Goal: Task Accomplishment & Management: Manage account settings

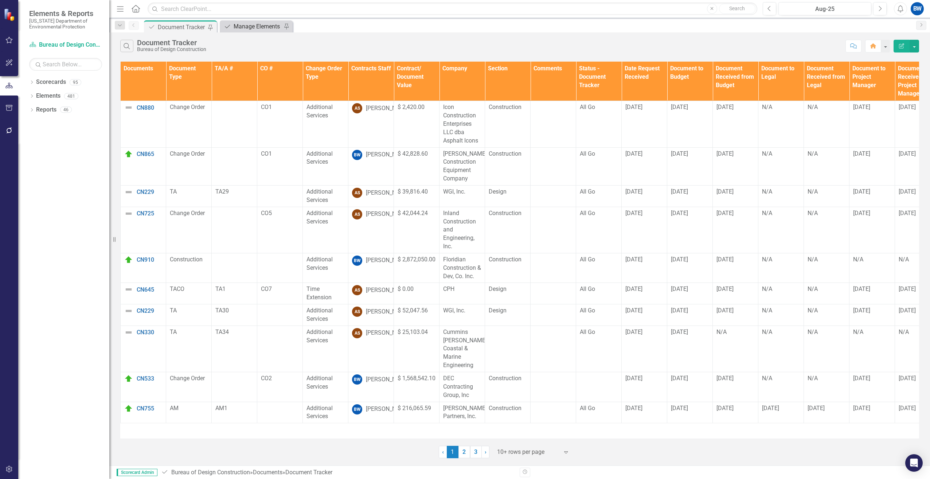
click at [249, 29] on div "Manage Elements" at bounding box center [258, 26] width 48 height 9
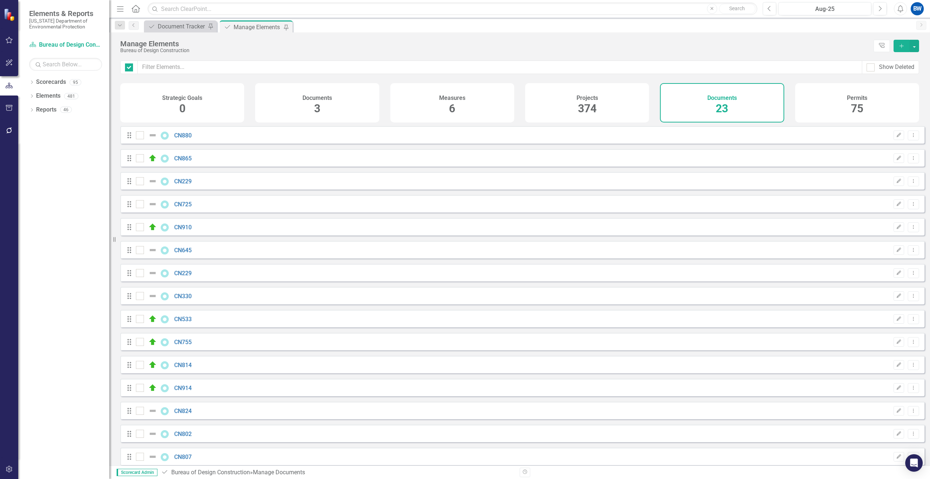
checkbox input "false"
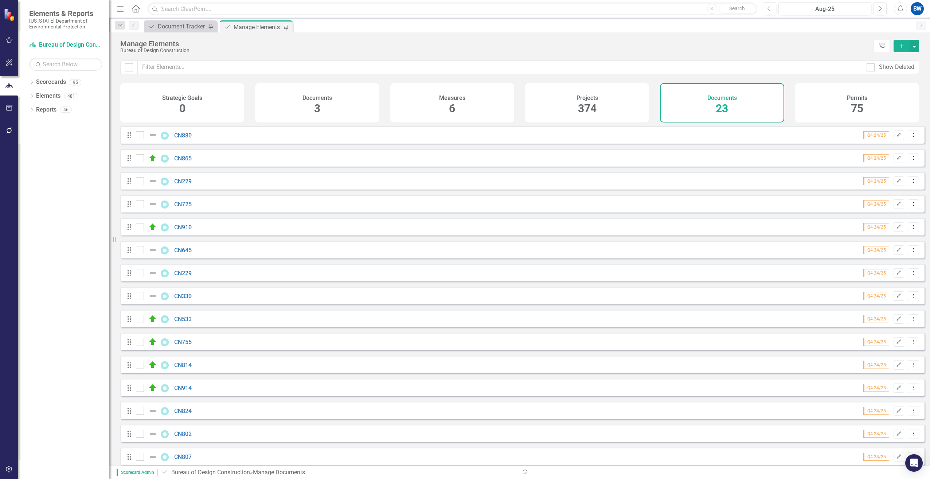
click at [899, 42] on button "Add" at bounding box center [902, 46] width 16 height 12
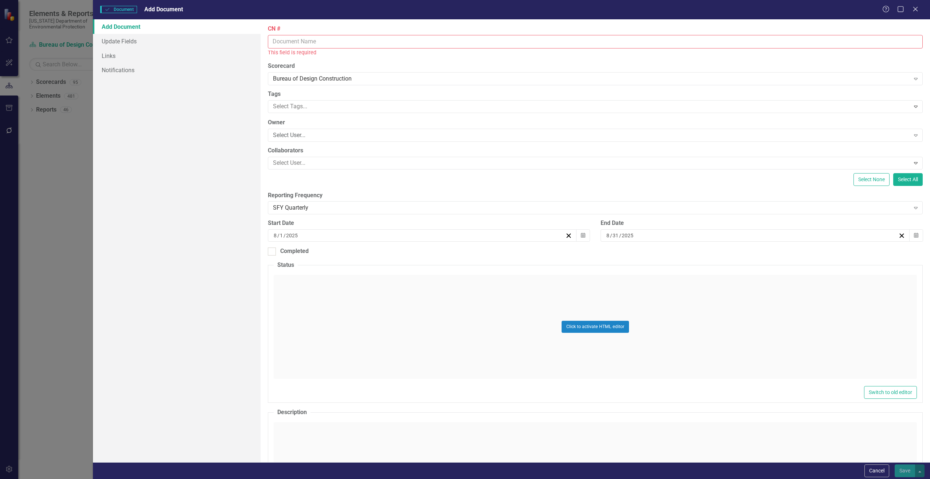
click at [286, 42] on input "CN #" at bounding box center [595, 41] width 655 height 13
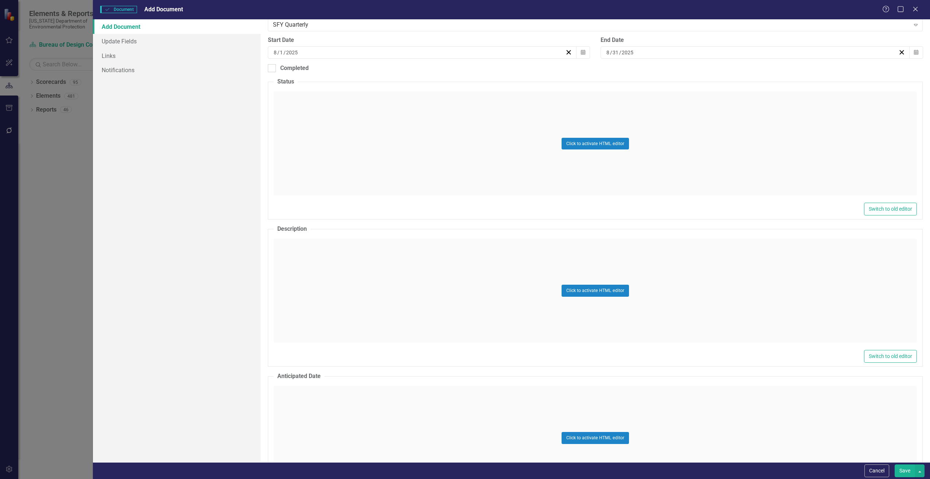
scroll to position [182, 0]
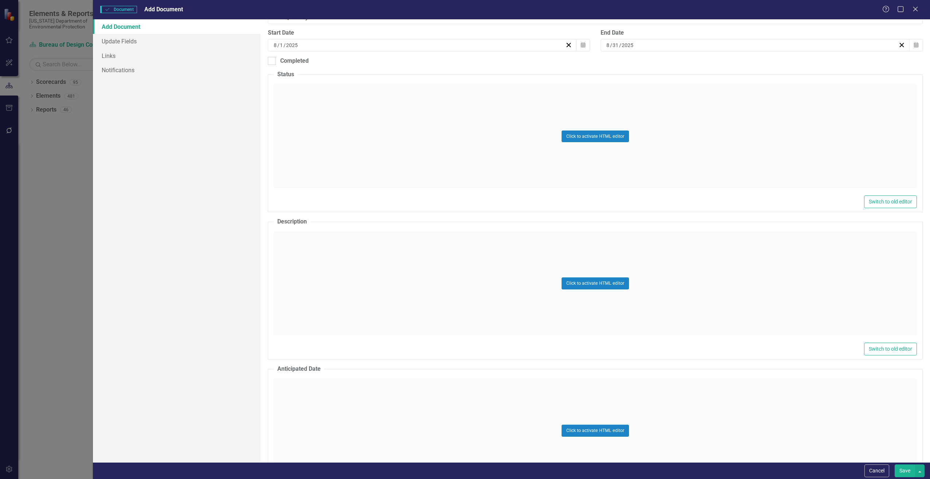
type input "CN739"
click at [312, 265] on div "Click to activate HTML editor" at bounding box center [595, 283] width 643 height 104
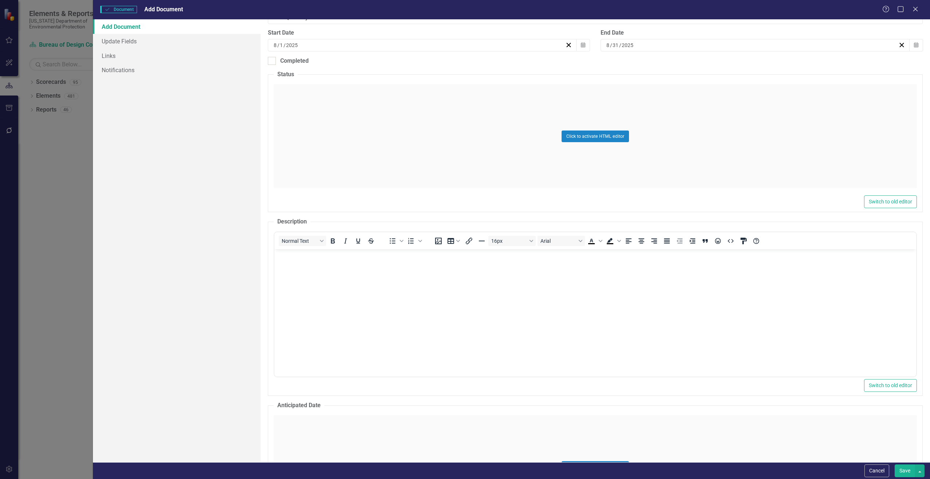
scroll to position [0, 0]
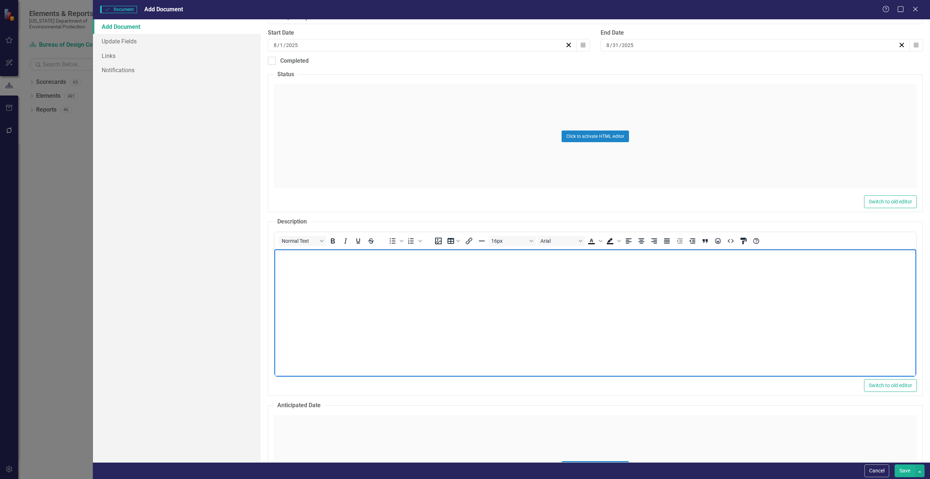
click at [299, 294] on body "Rich Text Area. Press ALT-0 for help." at bounding box center [595, 303] width 642 height 109
paste body "Rich Text Area. Press ALT-0 for help."
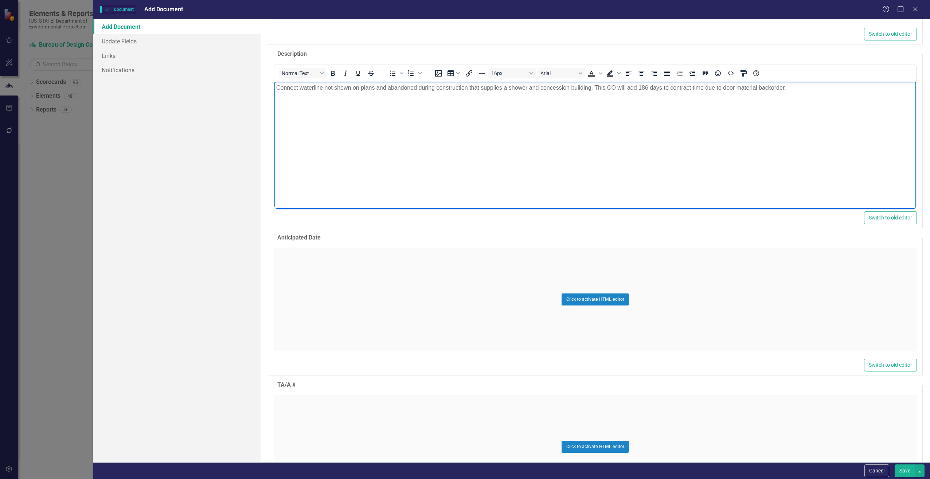
scroll to position [365, 0]
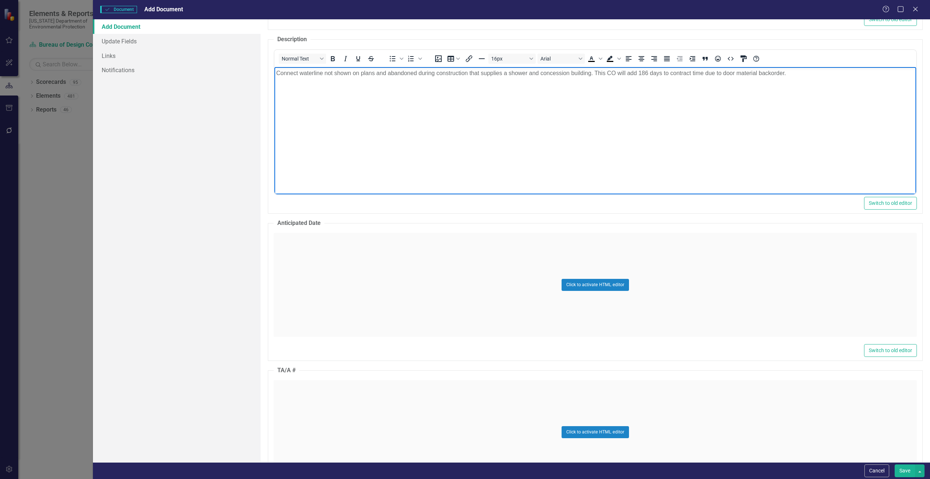
click at [321, 279] on div "Click to activate HTML editor" at bounding box center [595, 285] width 643 height 104
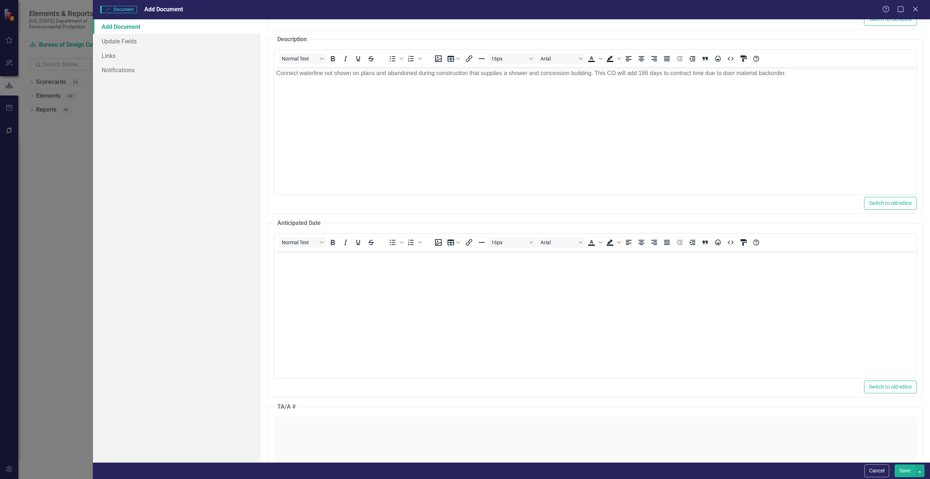
scroll to position [0, 0]
click at [321, 279] on body "Rich Text Area. Press ALT-0 for help." at bounding box center [595, 304] width 642 height 109
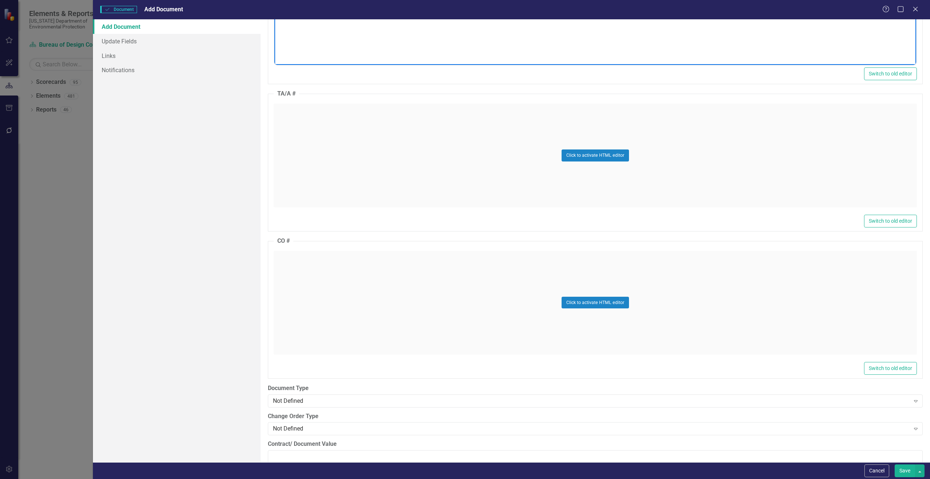
scroll to position [729, 0]
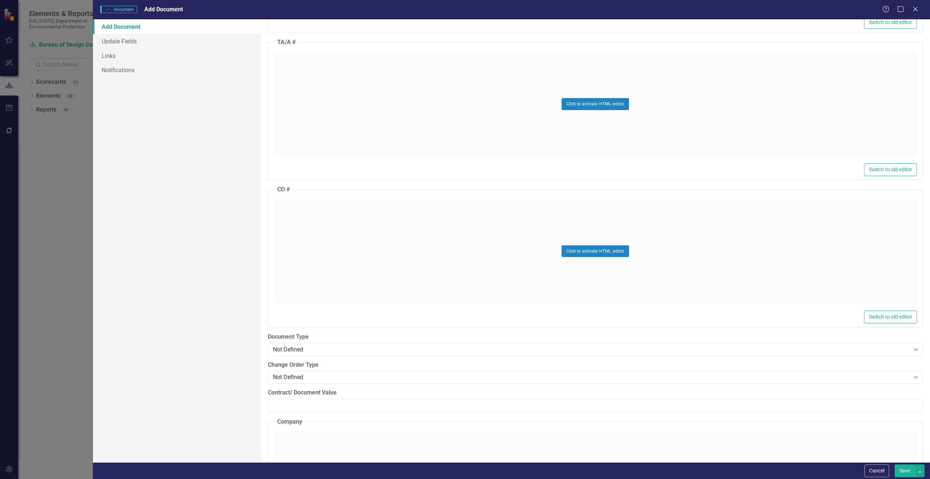
click at [306, 252] on div "Click to activate HTML editor" at bounding box center [595, 251] width 643 height 104
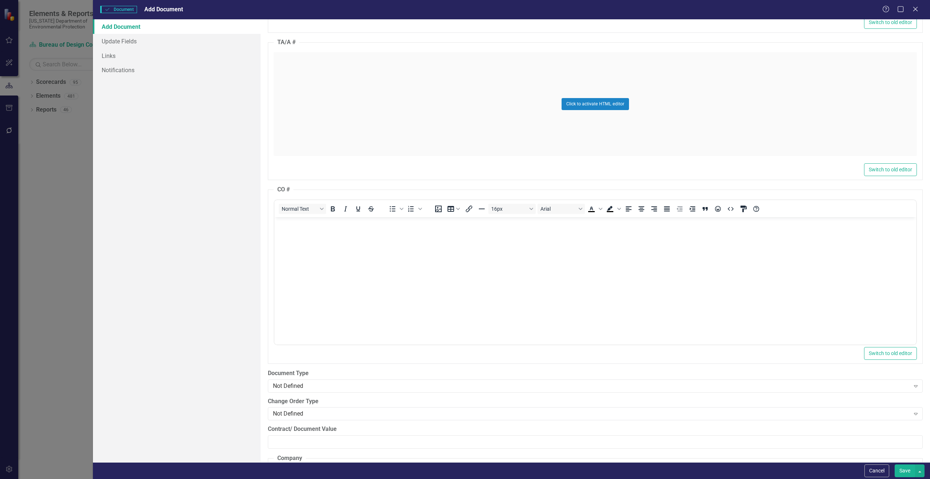
scroll to position [0, 0]
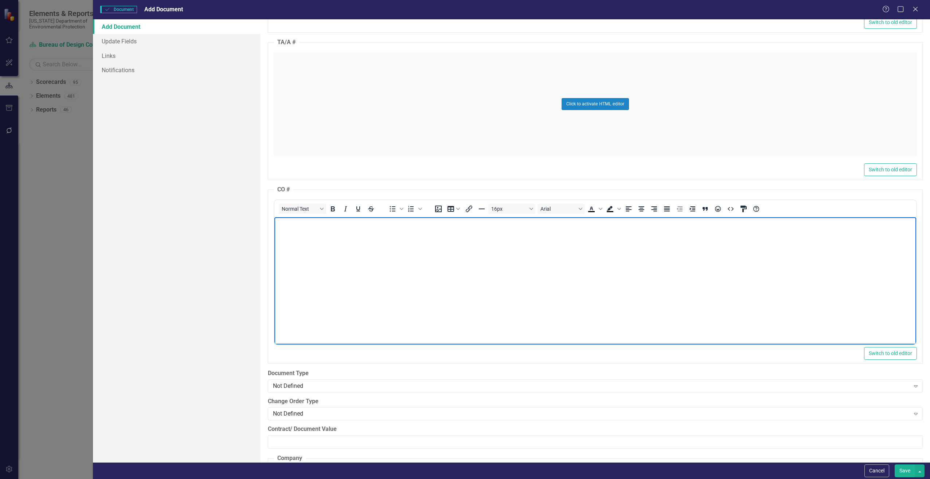
click at [305, 251] on body "Rich Text Area. Press ALT-0 for help." at bounding box center [595, 271] width 642 height 109
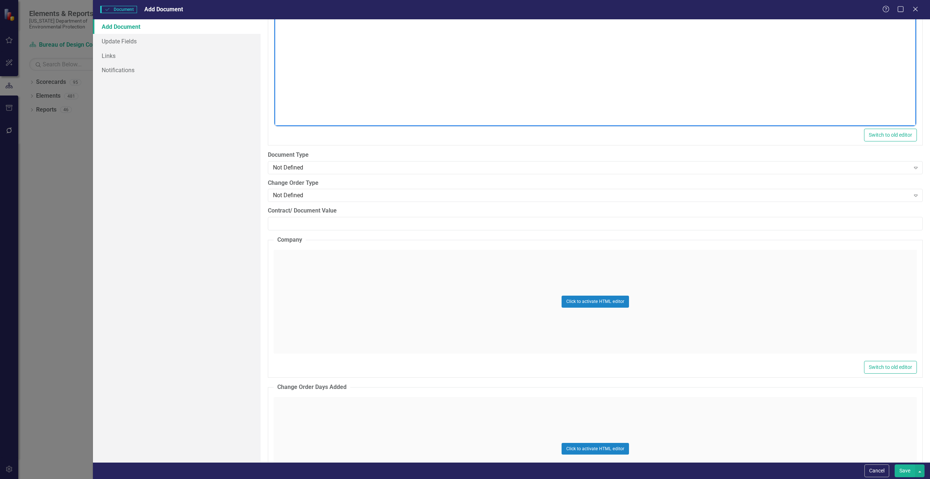
scroll to position [948, 0]
click at [299, 167] on div "Not Defined" at bounding box center [591, 167] width 637 height 8
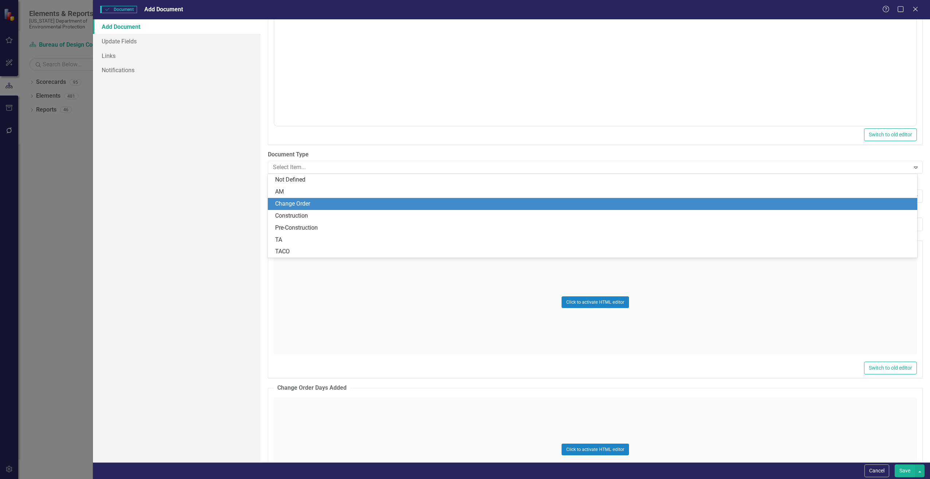
click at [303, 204] on div "Change Order" at bounding box center [594, 204] width 638 height 8
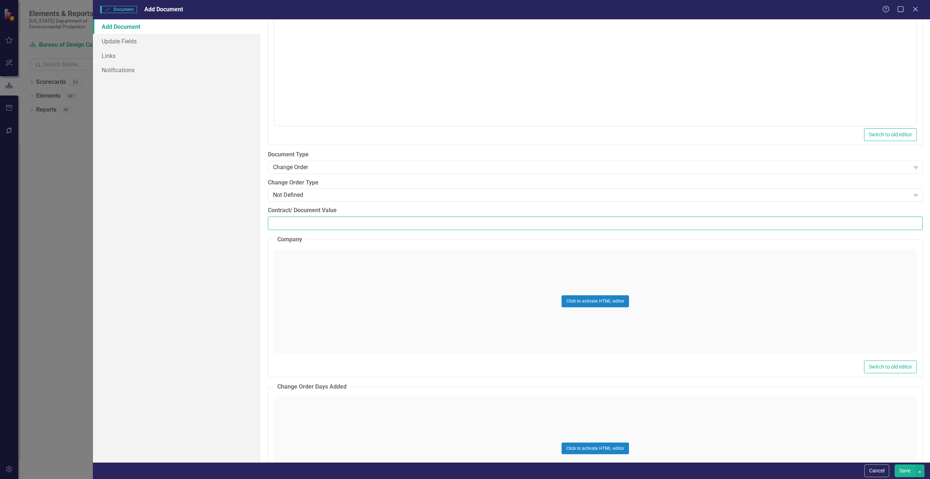
click at [288, 219] on input "Contract/ Document Value" at bounding box center [595, 223] width 655 height 13
paste input "1518.00"
type input "1518.00"
click at [294, 287] on div "Click to activate HTML editor" at bounding box center [595, 301] width 643 height 104
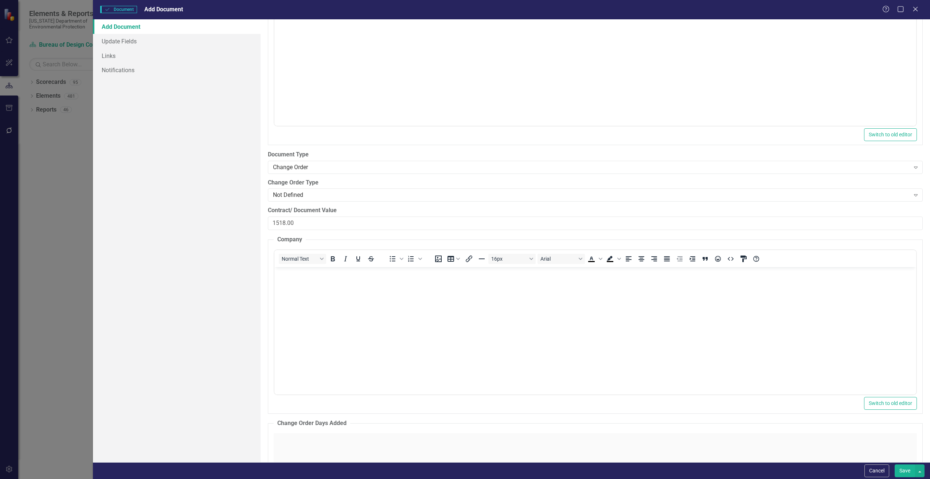
scroll to position [0, 0]
click at [300, 299] on body "Rich Text Area. Press ALT-0 for help." at bounding box center [595, 321] width 642 height 109
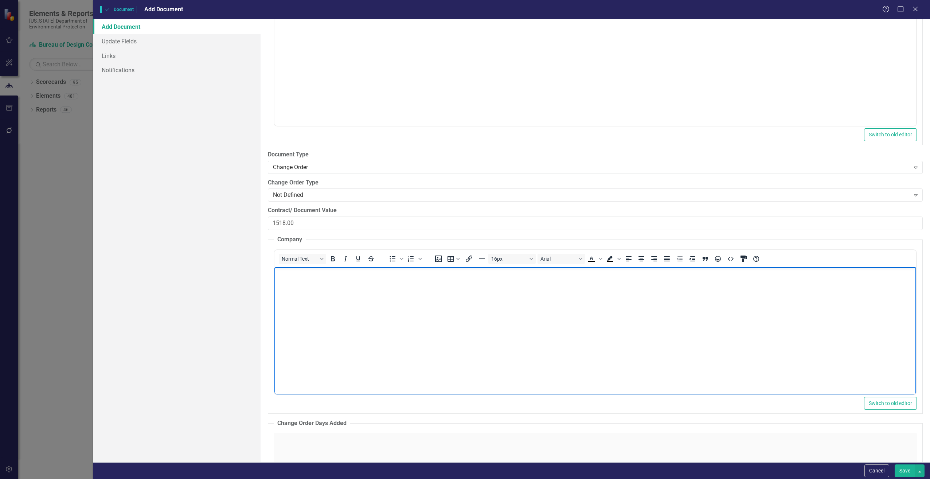
paste body "Rich Text Area. Press ALT-0 for help."
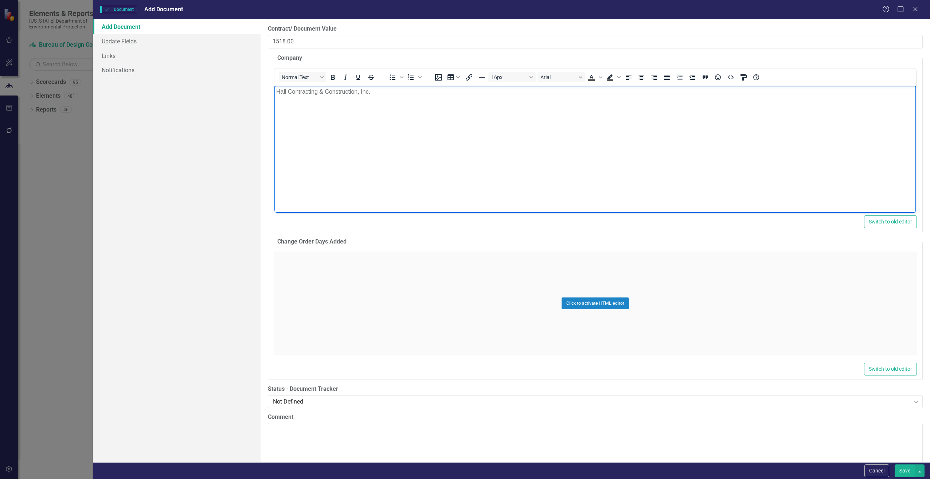
scroll to position [1130, 0]
click at [320, 262] on div "Click to activate HTML editor" at bounding box center [595, 303] width 643 height 104
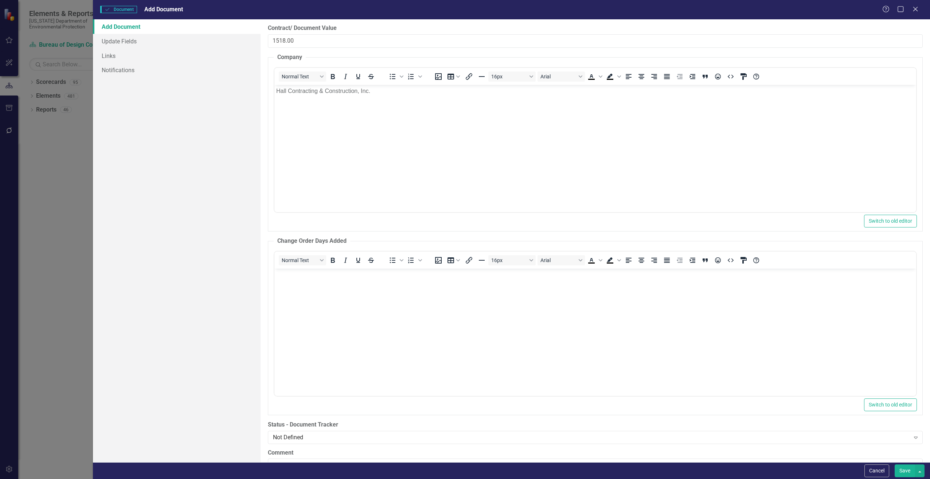
scroll to position [0, 0]
click at [302, 283] on body "Rich Text Area. Press ALT-0 for help." at bounding box center [595, 322] width 642 height 109
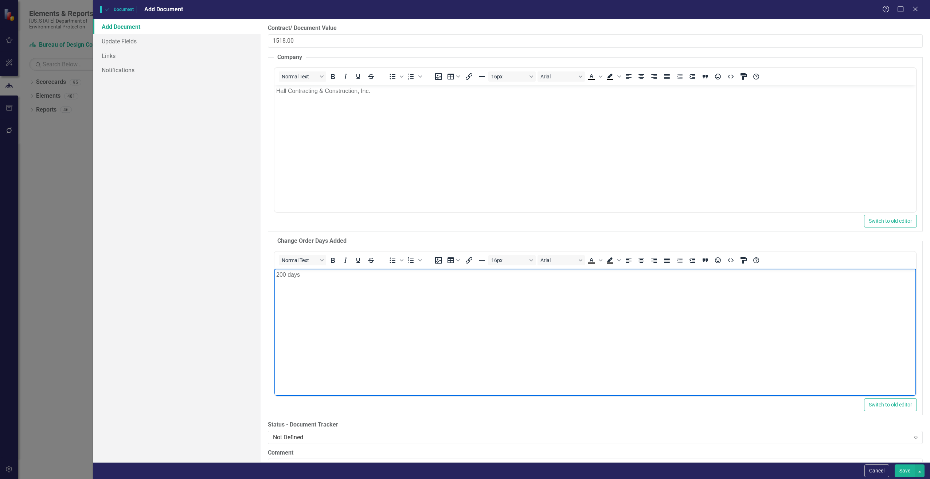
scroll to position [1385, 0]
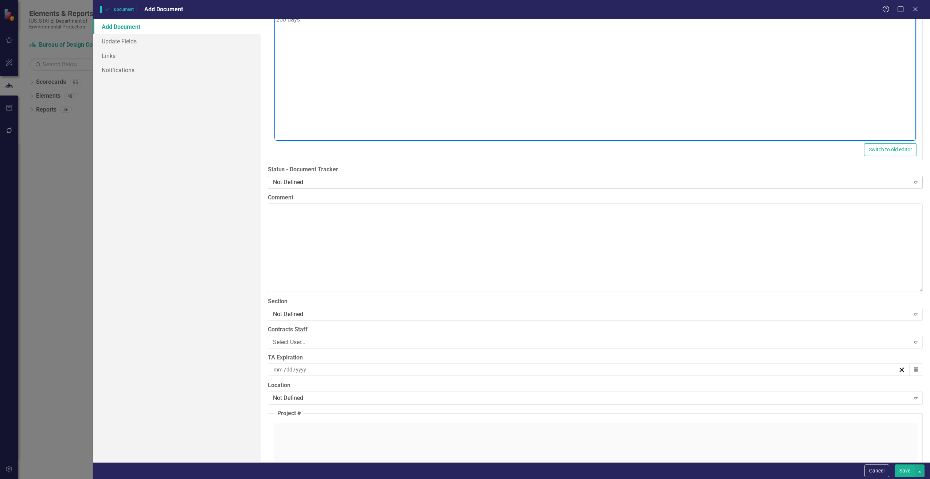
click at [283, 180] on div "Not Defined" at bounding box center [591, 182] width 637 height 8
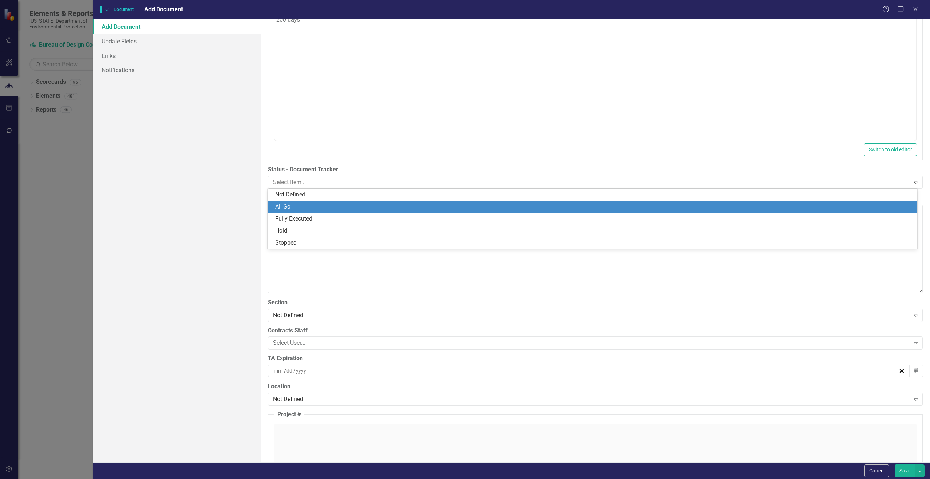
click at [283, 208] on div "All Go" at bounding box center [594, 207] width 638 height 8
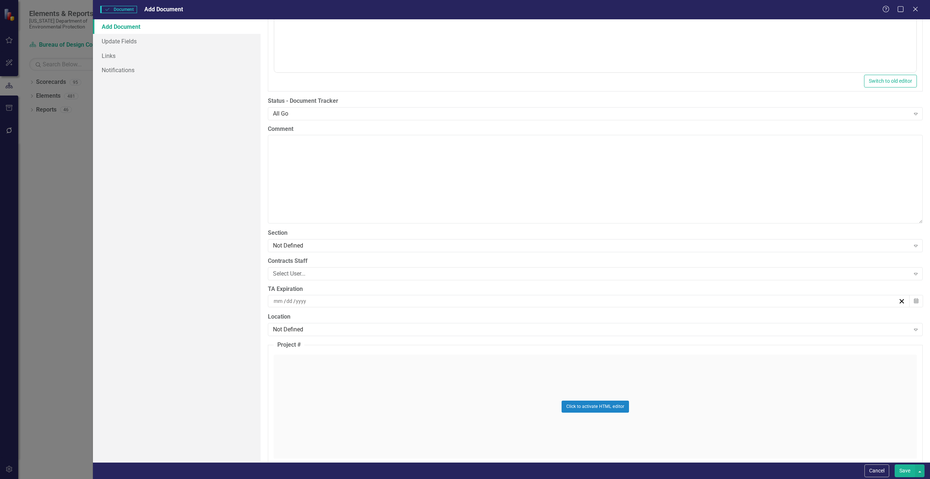
scroll to position [1531, 0]
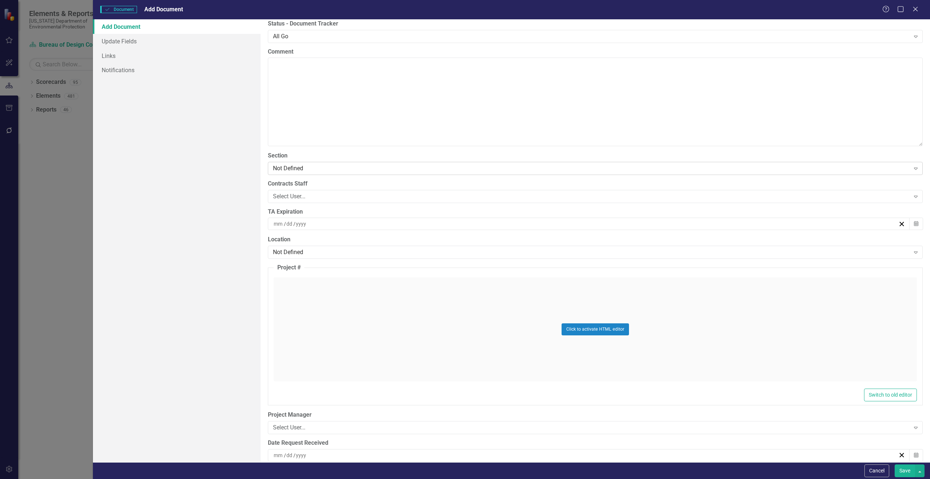
click at [281, 169] on div "Not Defined" at bounding box center [591, 168] width 637 height 8
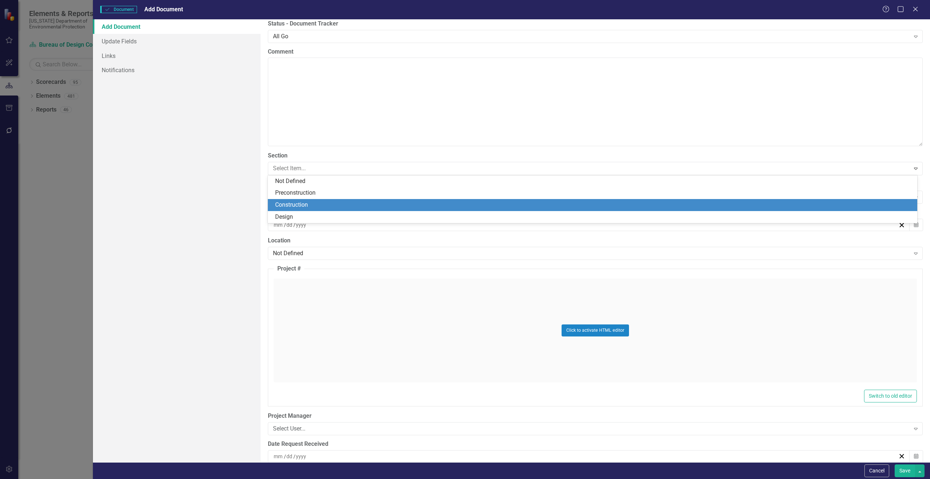
click at [288, 205] on div "Construction" at bounding box center [594, 205] width 638 height 8
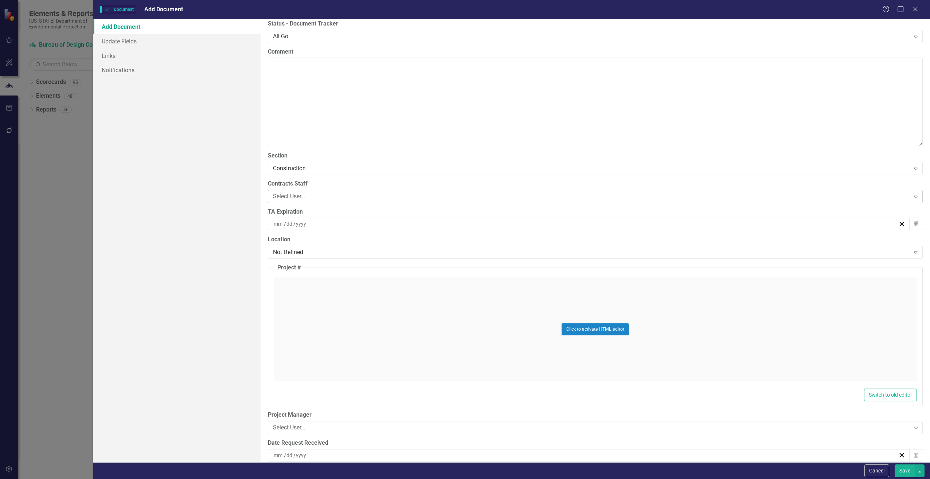
click at [288, 196] on div "Select User..." at bounding box center [591, 196] width 637 height 8
type input "[PERSON_NAME]"
click at [281, 221] on input at bounding box center [278, 223] width 11 height 7
click at [281, 221] on input "number" at bounding box center [278, 223] width 10 height 7
type input "9"
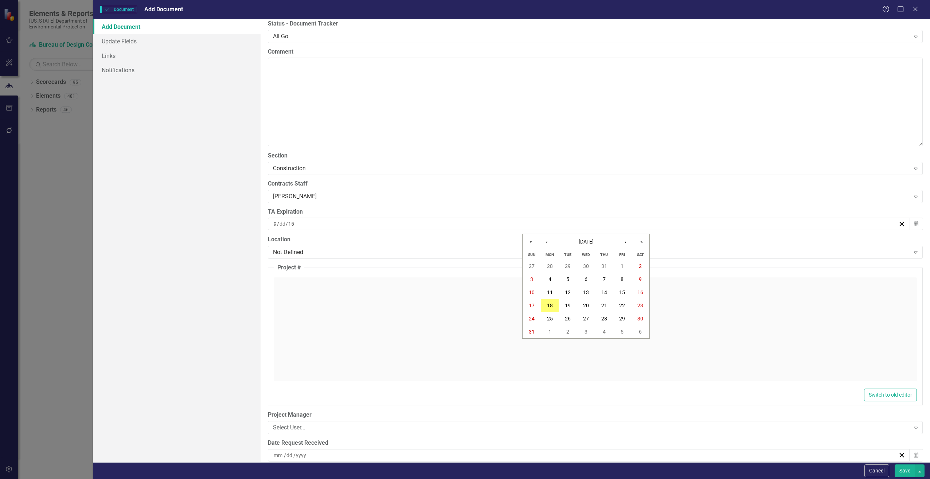
type input "1"
type input "15"
type input "2025"
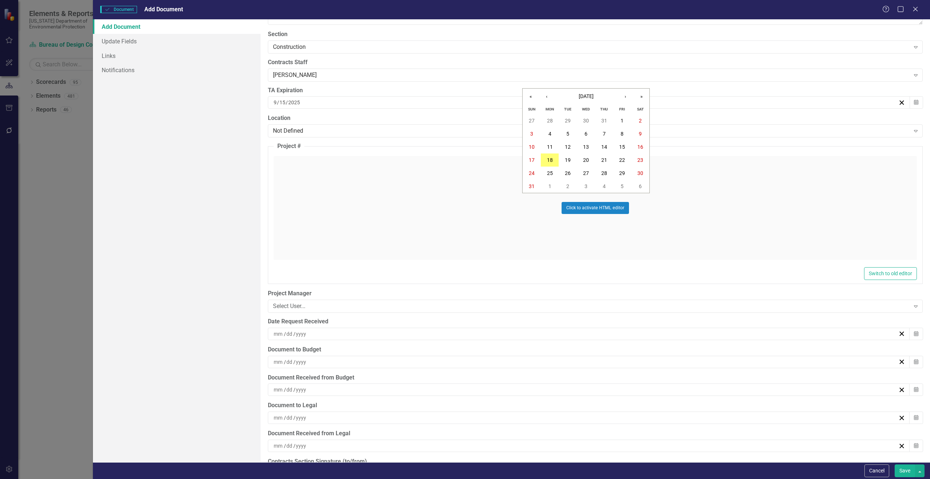
scroll to position [1677, 0]
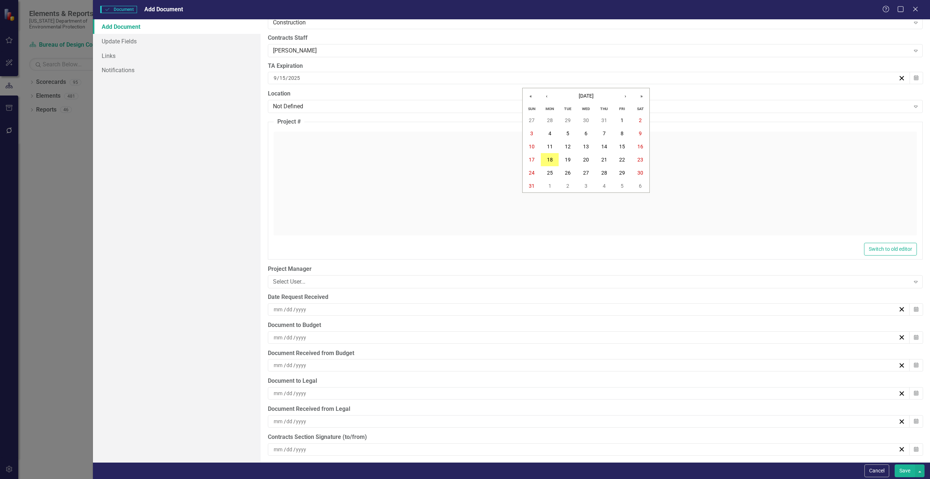
click at [295, 176] on div "Click to activate HTML editor" at bounding box center [595, 184] width 643 height 104
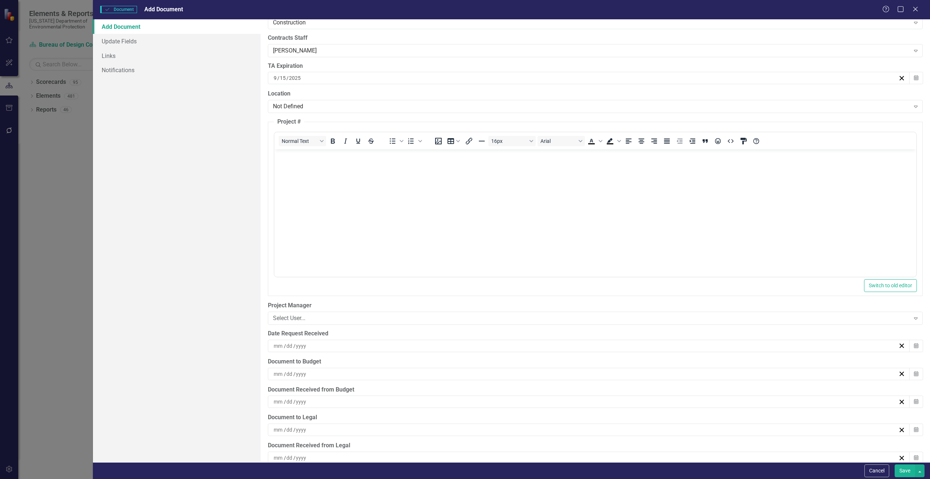
scroll to position [0, 0]
click at [340, 190] on body "Rich Text Area. Press ALT-0 for help." at bounding box center [595, 203] width 642 height 109
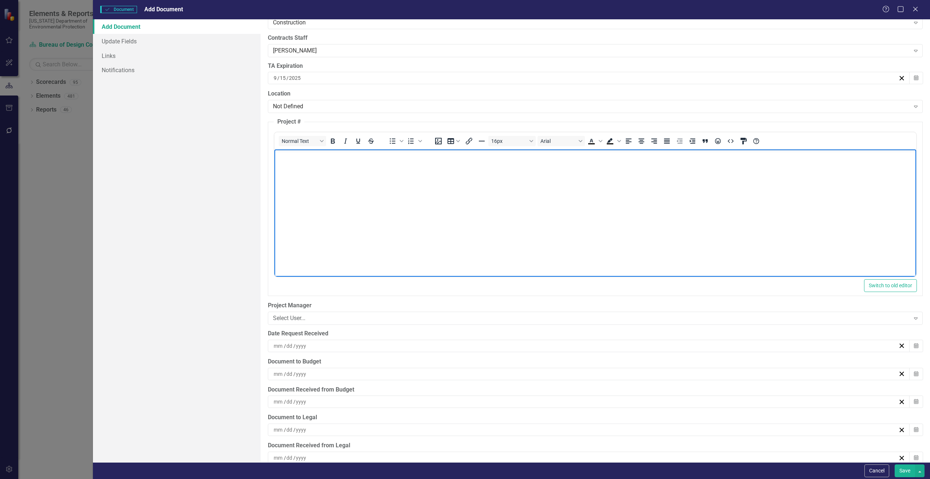
paste body "Rich Text Area. Press ALT-0 for help."
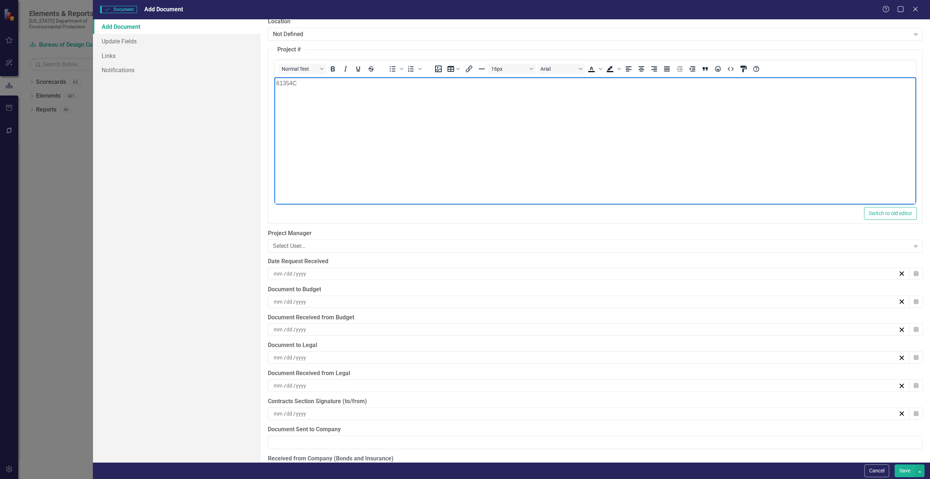
scroll to position [1750, 0]
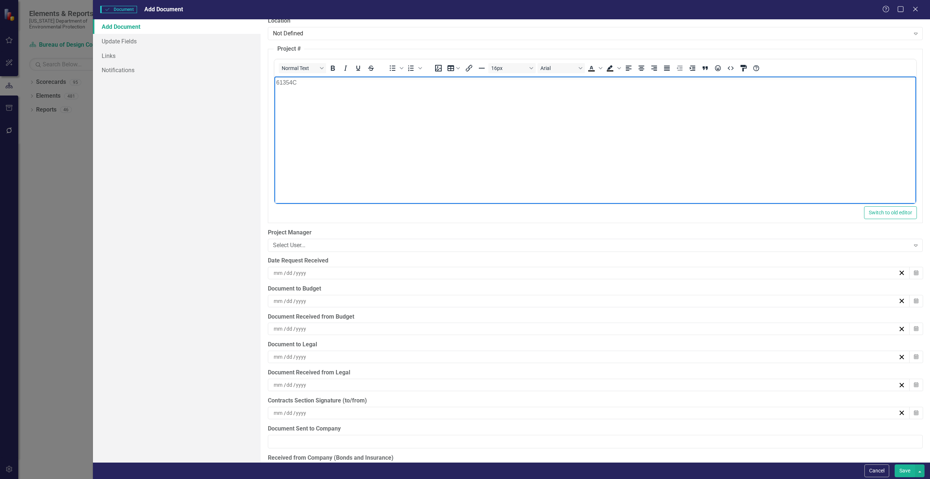
click at [279, 275] on input at bounding box center [278, 272] width 11 height 7
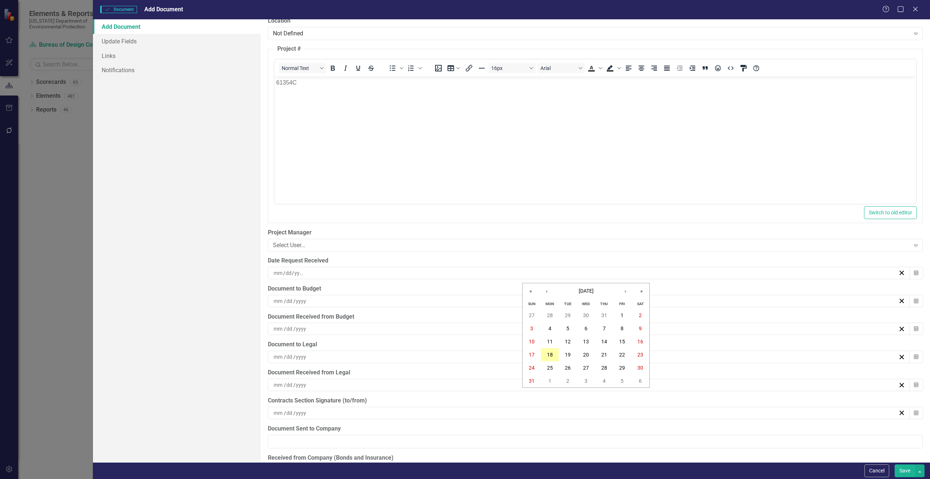
click at [555, 352] on button "18" at bounding box center [550, 354] width 18 height 13
click at [280, 296] on div "/ /" at bounding box center [589, 301] width 642 height 12
click at [550, 380] on abbr "18" at bounding box center [550, 383] width 6 height 6
click at [907, 467] on button "Save" at bounding box center [905, 470] width 20 height 13
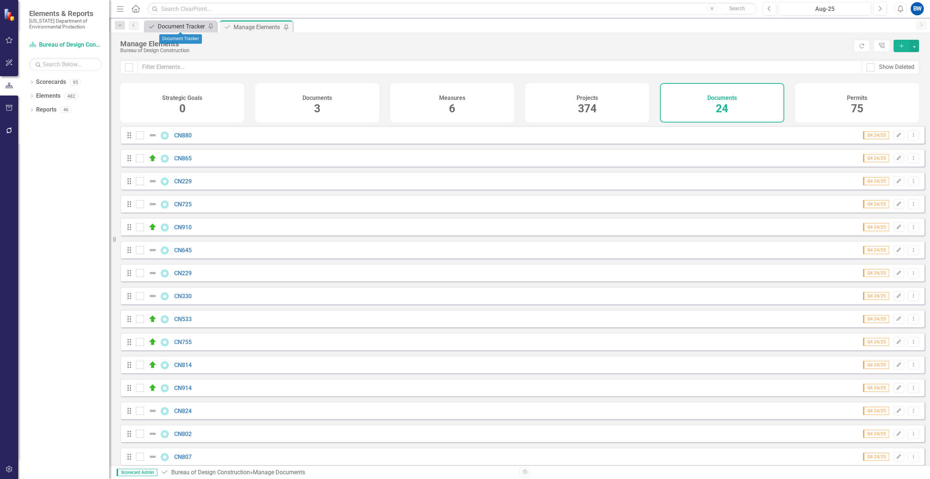
click at [155, 26] on icon "Document" at bounding box center [151, 27] width 7 height 6
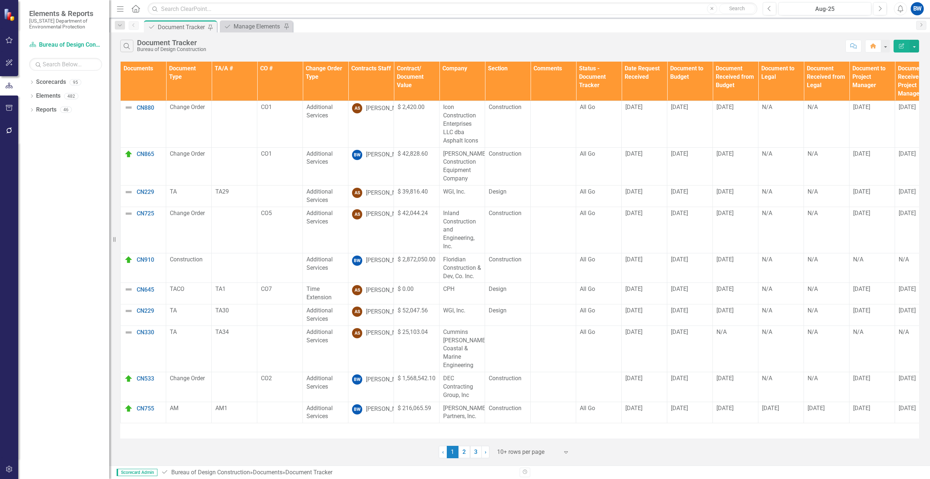
click at [508, 451] on div at bounding box center [528, 452] width 62 height 10
click at [509, 418] on div "50+ rows per page" at bounding box center [535, 415] width 69 height 8
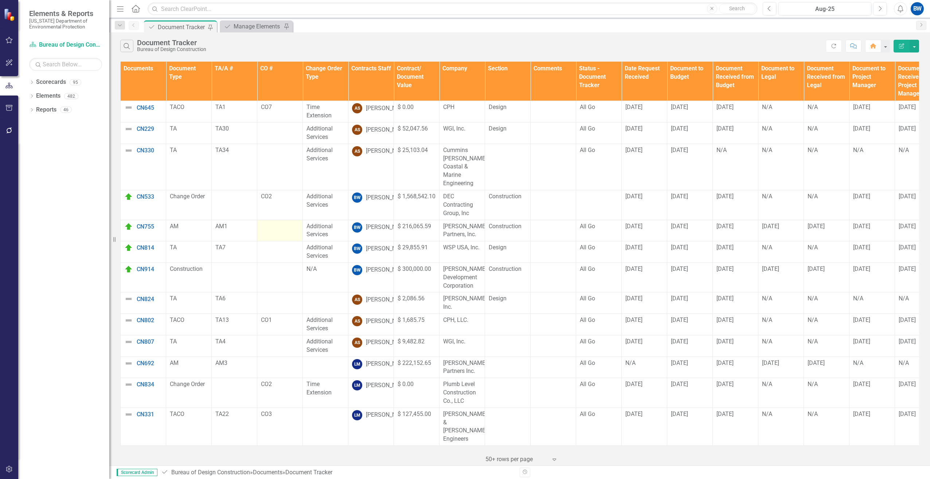
scroll to position [36, 0]
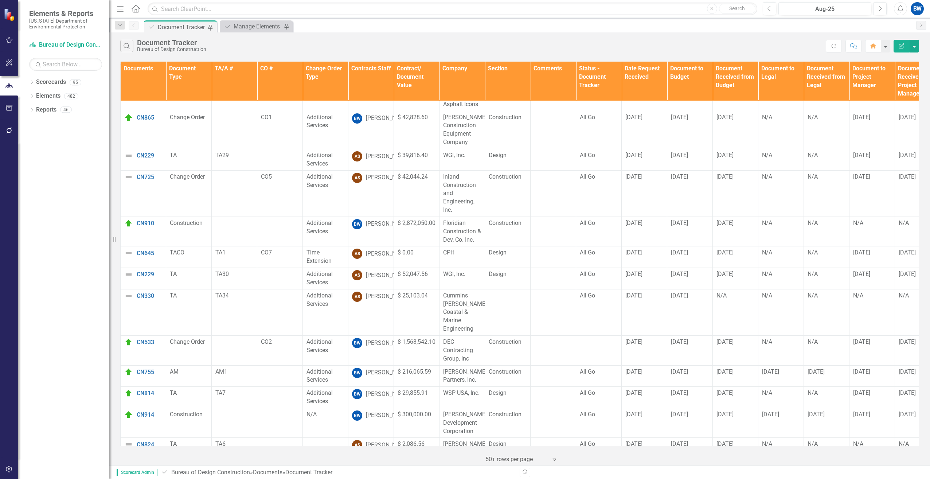
click at [364, 91] on th "Contracts Staff" at bounding box center [371, 81] width 46 height 39
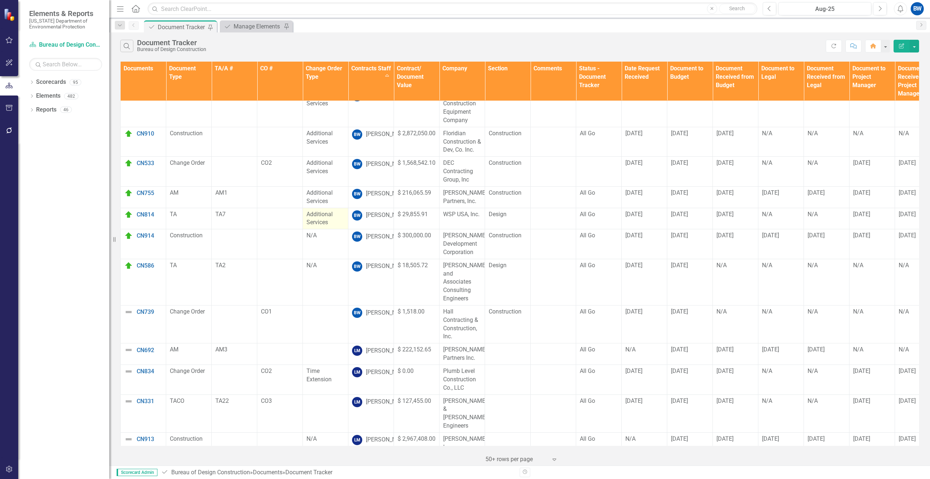
scroll to position [0, 0]
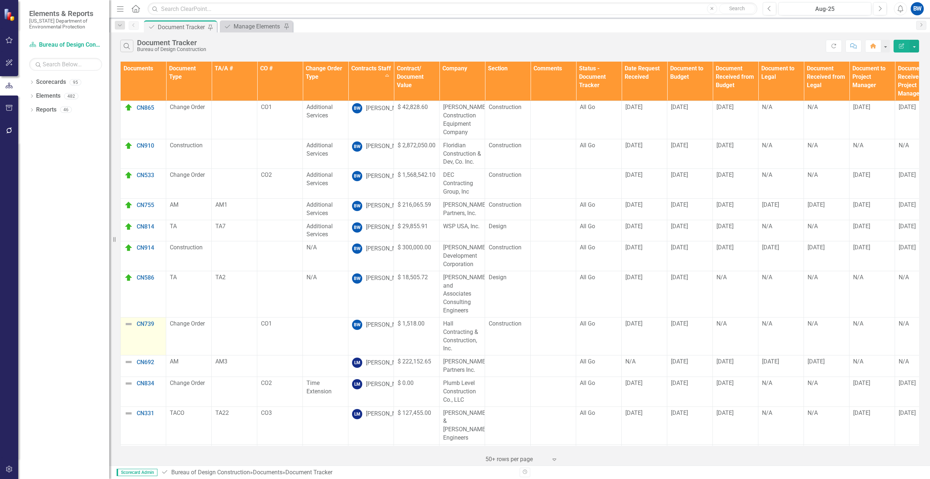
click at [129, 320] on img at bounding box center [128, 324] width 9 height 9
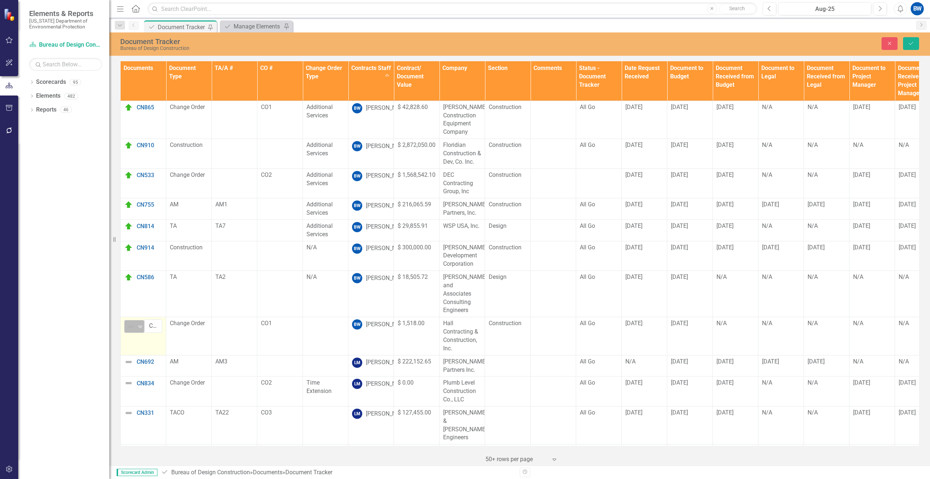
click at [143, 324] on icon "Expand" at bounding box center [140, 327] width 7 height 6
click at [136, 357] on img at bounding box center [136, 355] width 9 height 9
click at [908, 38] on button "Save" at bounding box center [911, 43] width 16 height 13
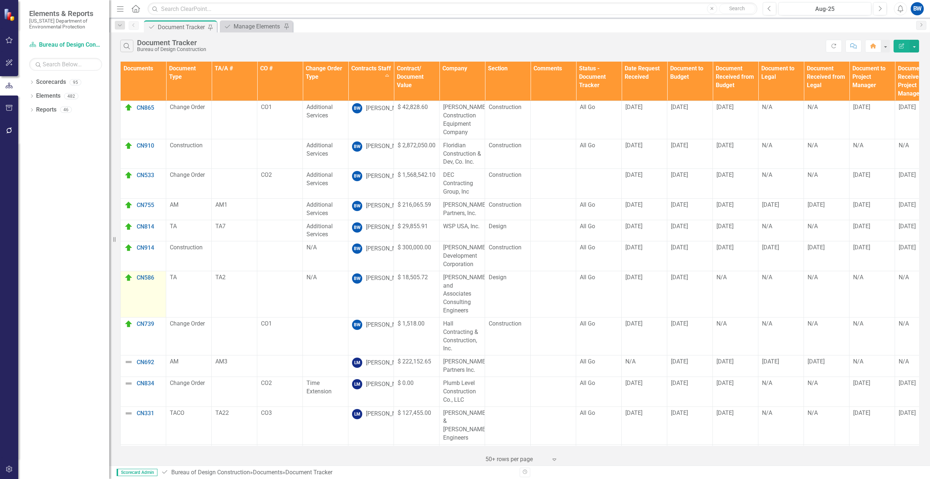
click at [156, 300] on td "CN586 Edit Edit Document Link Open Element" at bounding box center [144, 294] width 46 height 46
click at [728, 320] on div "N/A" at bounding box center [736, 324] width 38 height 9
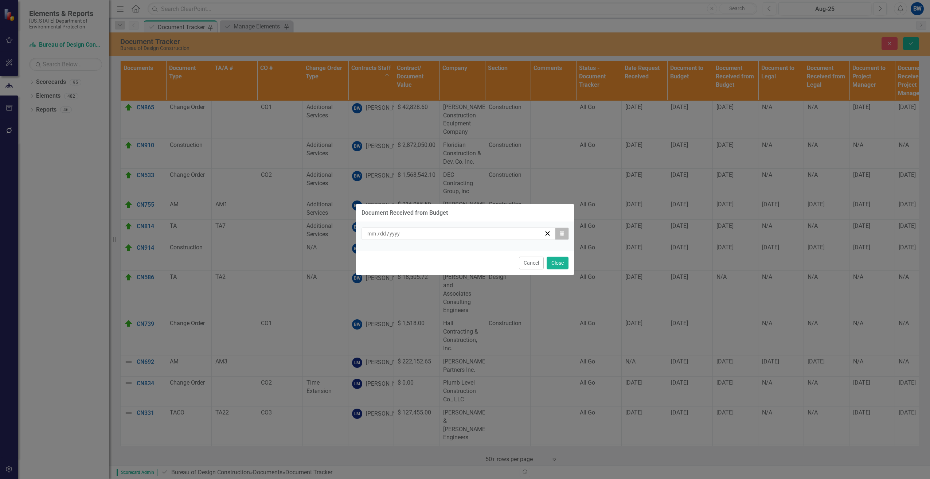
click at [560, 235] on icon "Calendar" at bounding box center [562, 233] width 4 height 5
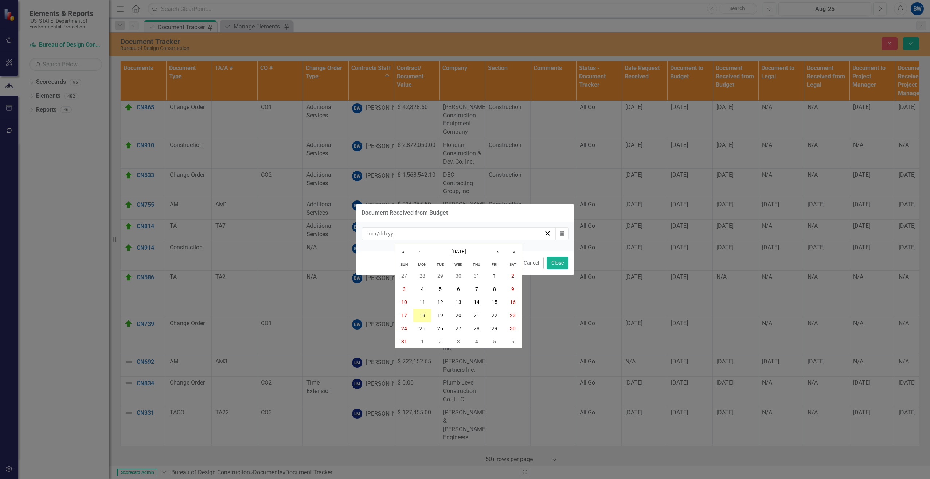
click at [421, 311] on button "18" at bounding box center [422, 315] width 18 height 13
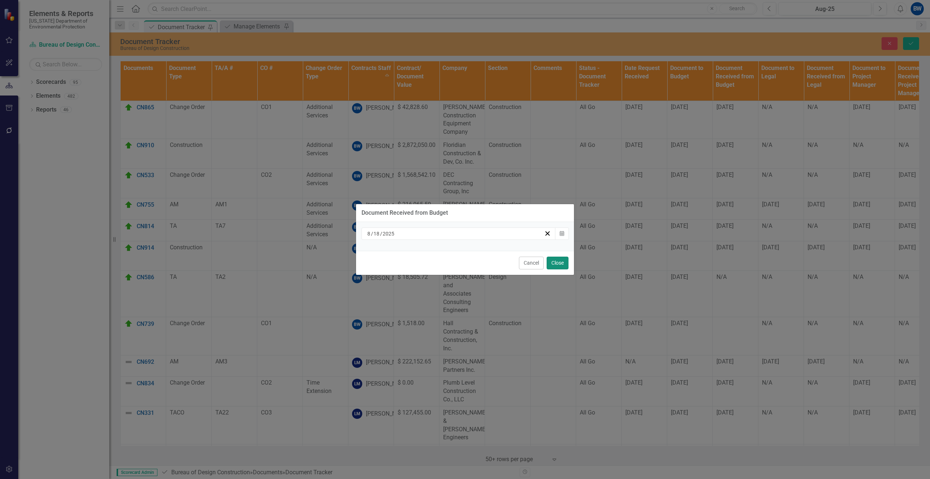
click at [565, 261] on button "Close" at bounding box center [558, 263] width 22 height 13
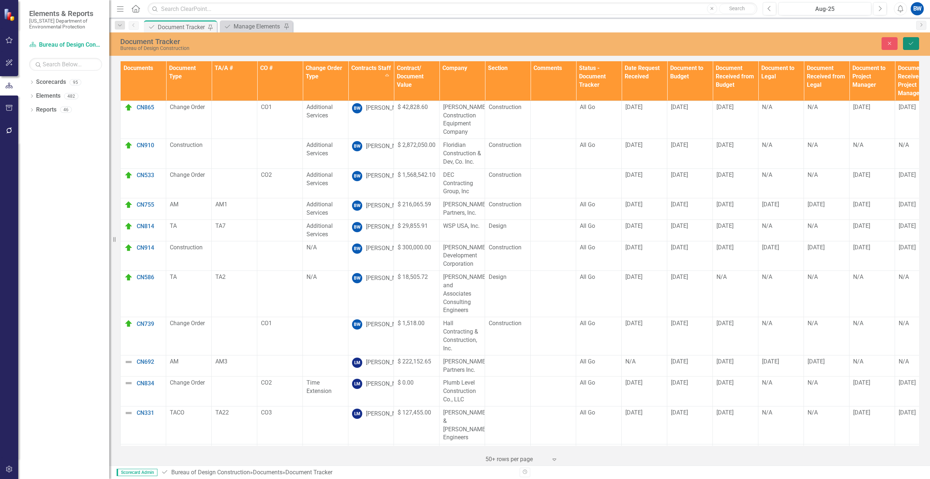
click at [910, 40] on button "Save" at bounding box center [911, 43] width 16 height 13
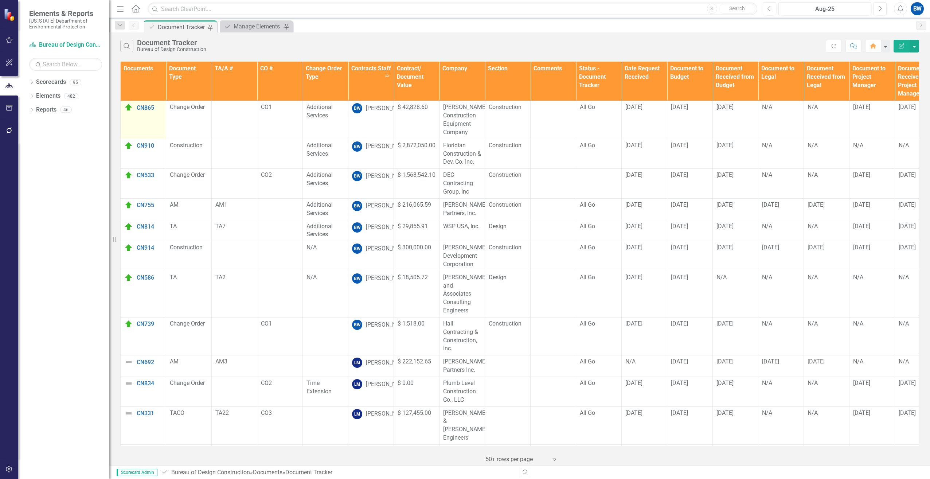
click at [131, 120] on td "CN865 Edit Edit Document Link Open Element" at bounding box center [144, 120] width 46 height 38
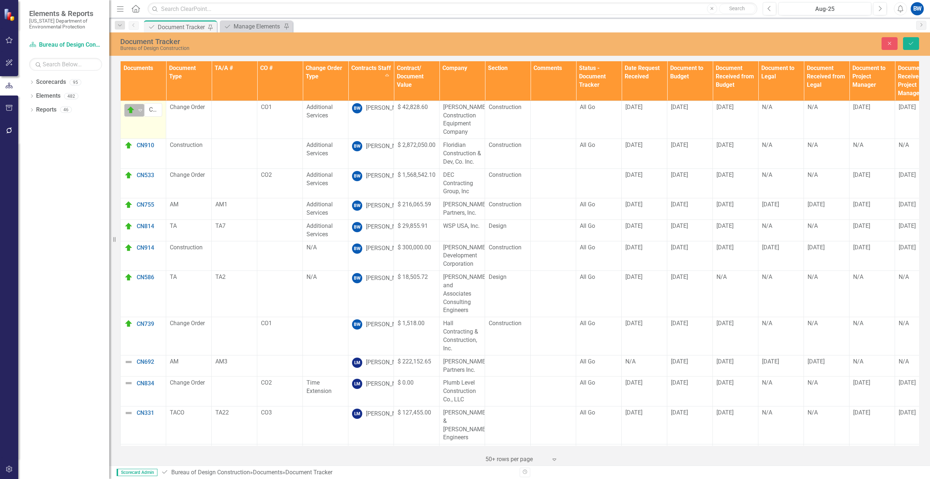
drag, startPoint x: 131, startPoint y: 120, endPoint x: 131, endPoint y: 113, distance: 7.3
click at [131, 113] on img at bounding box center [130, 110] width 9 height 9
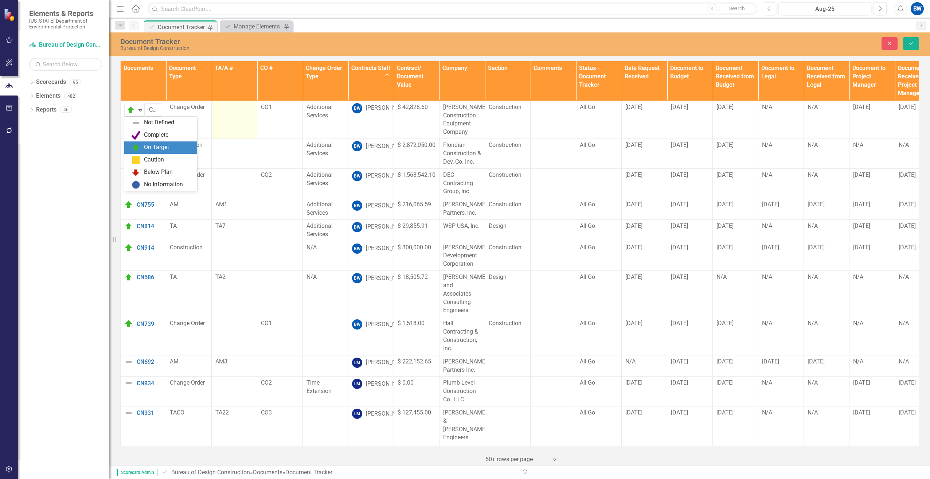
click at [227, 114] on td at bounding box center [235, 120] width 46 height 38
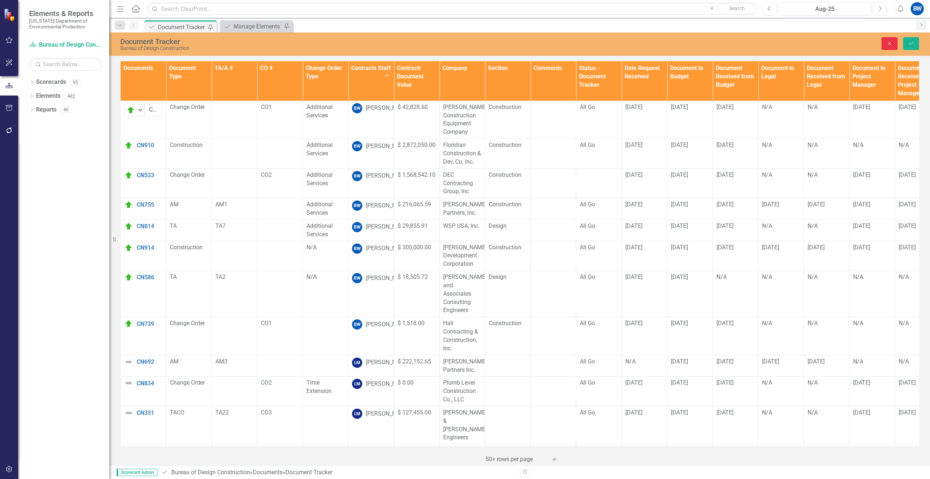
click at [887, 41] on icon "Close" at bounding box center [890, 43] width 7 height 5
